Goal: Task Accomplishment & Management: Use online tool/utility

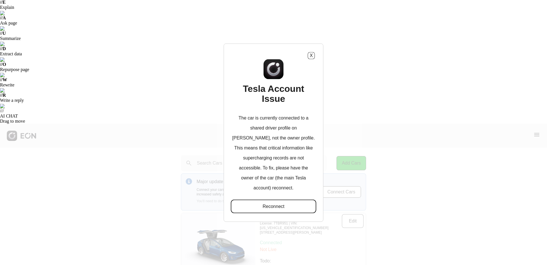
click at [260, 199] on button "Reconnect" at bounding box center [273, 206] width 85 height 14
click at [315, 57] on div "X Tesla Account Issue The car is currently connected to a shared driver profile…" at bounding box center [274, 132] width 100 height 178
click at [309, 57] on button "X" at bounding box center [311, 55] width 7 height 7
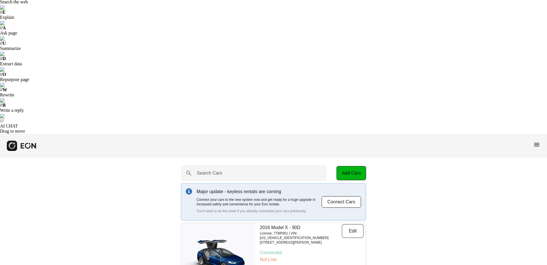
scroll to position [57, 0]
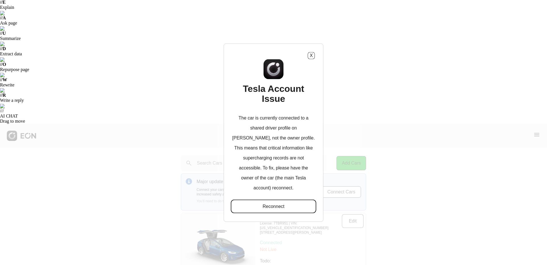
click at [281, 199] on button "Reconnect" at bounding box center [273, 206] width 85 height 14
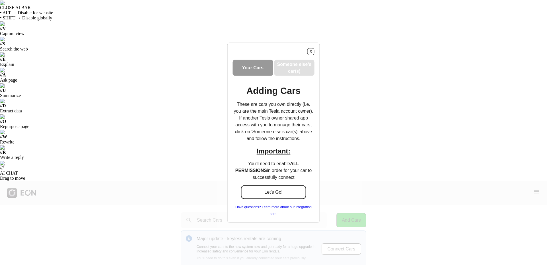
click at [282, 190] on button "Let's Go!" at bounding box center [274, 192] width 66 height 14
click at [311, 53] on button "X" at bounding box center [310, 51] width 7 height 7
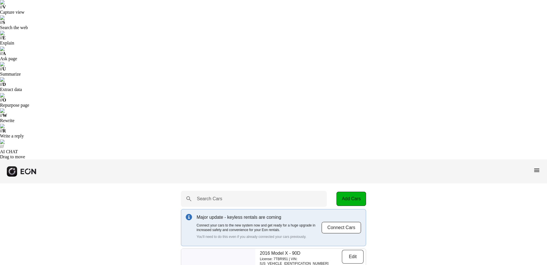
scroll to position [57, 0]
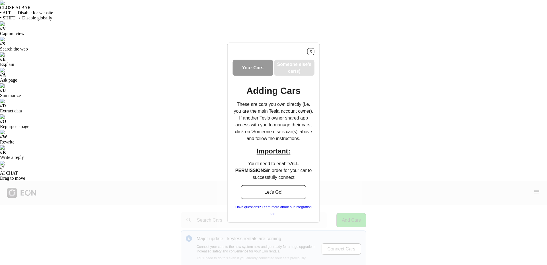
click at [283, 74] on h3 "Someone else’s car(s)" at bounding box center [294, 68] width 38 height 14
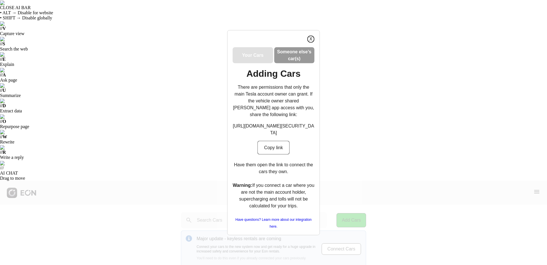
click at [311, 35] on button "X" at bounding box center [310, 38] width 7 height 7
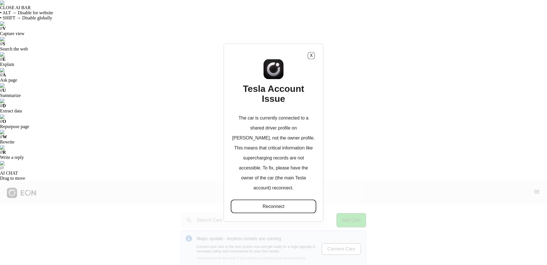
click at [277, 199] on button "Reconnect" at bounding box center [273, 206] width 85 height 14
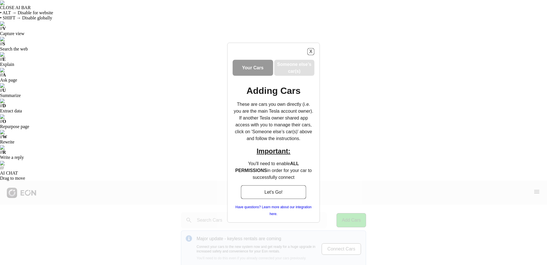
click at [289, 66] on h3 "Someone else’s car(s)" at bounding box center [294, 68] width 38 height 14
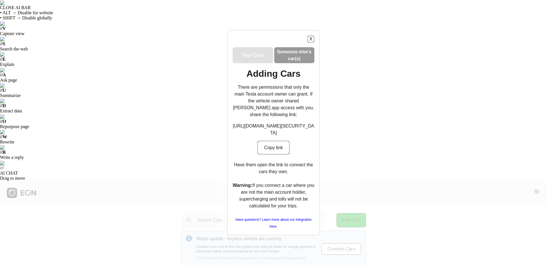
click at [257, 52] on h3 "Your Cars" at bounding box center [252, 55] width 21 height 7
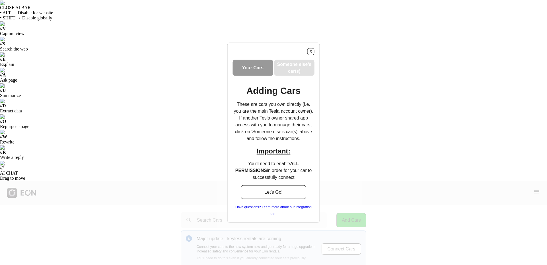
click at [296, 67] on h3 "Someone else’s car(s)" at bounding box center [294, 68] width 38 height 14
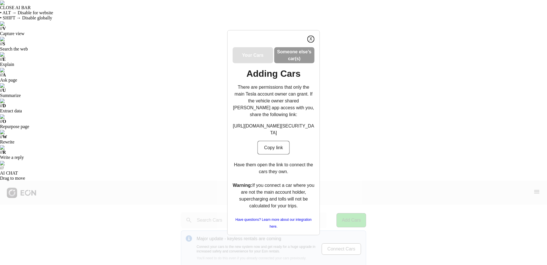
click at [309, 35] on button "X" at bounding box center [310, 38] width 7 height 7
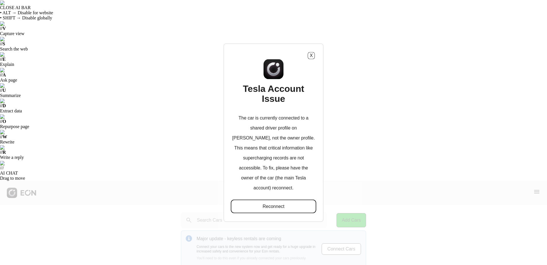
click at [277, 199] on button "Reconnect" at bounding box center [273, 206] width 85 height 14
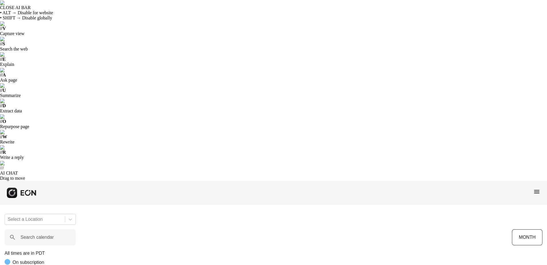
scroll to position [0, 94]
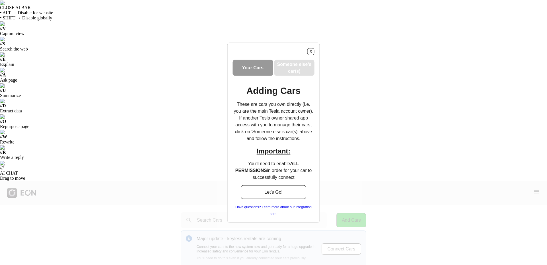
click at [289, 66] on h3 "Someone else’s car(s)" at bounding box center [294, 68] width 38 height 14
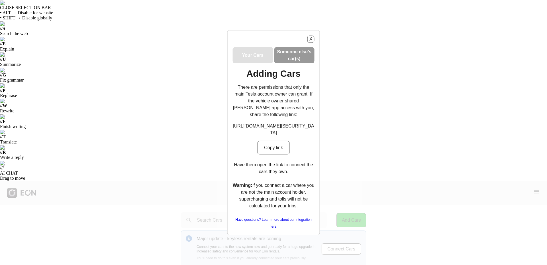
drag, startPoint x: 290, startPoint y: 148, endPoint x: 228, endPoint y: 109, distance: 72.9
click at [228, 109] on div "X Your Cars Someone else’s car(s) Adding Cars There are permissions that only t…" at bounding box center [273, 132] width 93 height 205
copy p "[URL][DOMAIN_NAME][SECURITY_DATA]"
click at [431, 92] on div "X Your Cars Someone else’s car(s) Adding Cars There are permissions that only t…" at bounding box center [273, 132] width 547 height 265
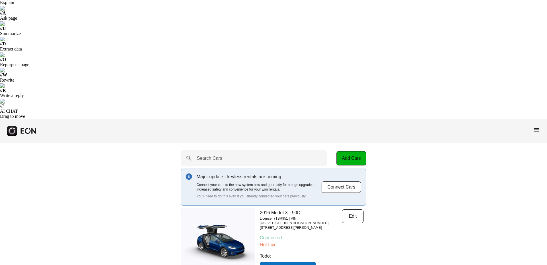
scroll to position [61, 0]
click at [282, 262] on button "Reconnect as Owner" at bounding box center [288, 269] width 56 height 14
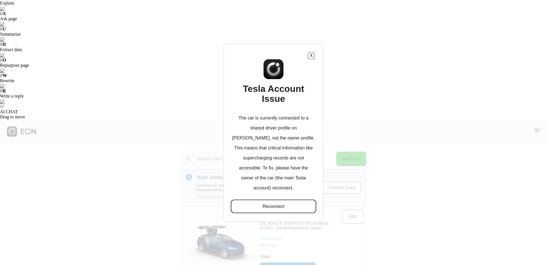
click at [271, 201] on button "Reconnect" at bounding box center [273, 206] width 85 height 14
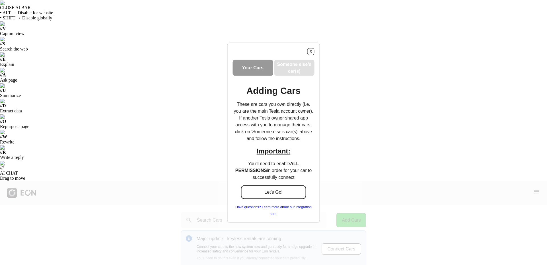
click at [252, 196] on button "Let's Go!" at bounding box center [274, 192] width 66 height 14
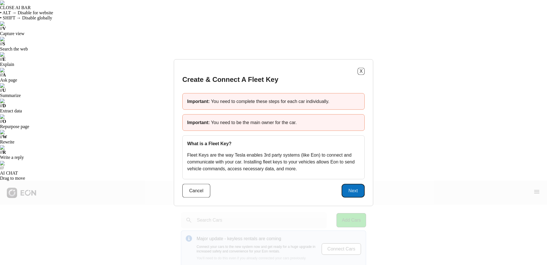
click at [354, 187] on button "Next" at bounding box center [353, 190] width 23 height 14
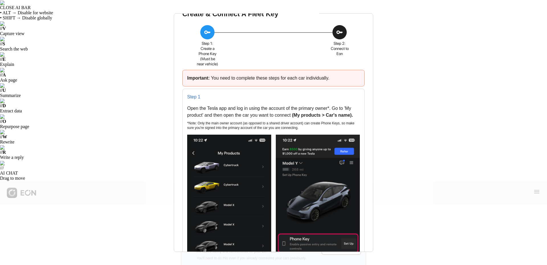
scroll to position [28, 0]
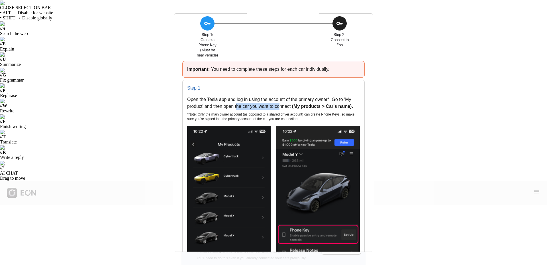
drag, startPoint x: 237, startPoint y: 105, endPoint x: 278, endPoint y: 109, distance: 41.9
click at [278, 109] on div "Open the Tesla app and log in using the account of the primary owner*. Go to 'M…" at bounding box center [273, 103] width 173 height 14
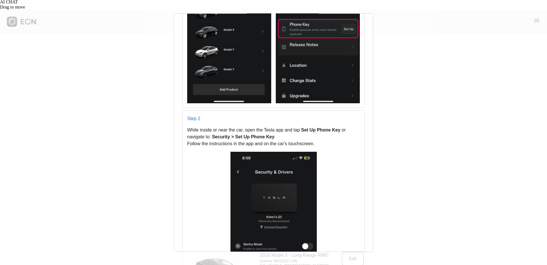
scroll to position [285, 0]
